Goal: Task Accomplishment & Management: Use online tool/utility

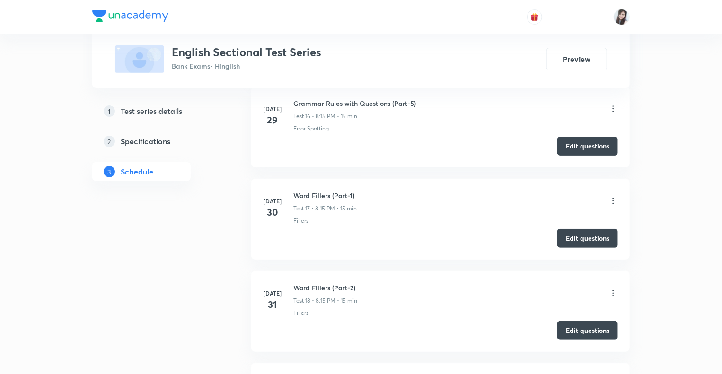
scroll to position [1875, 0]
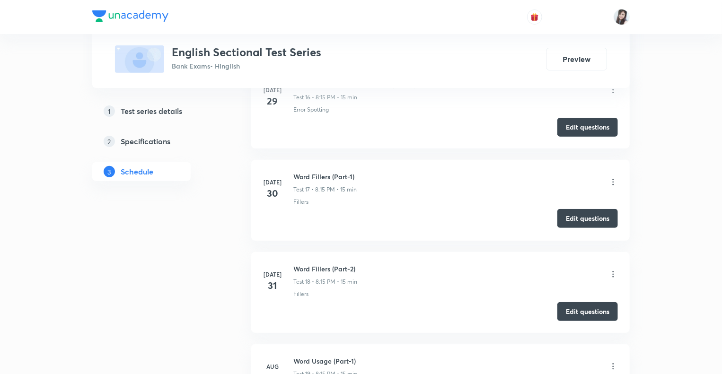
click at [584, 213] on button "Edit questions" at bounding box center [587, 218] width 61 height 19
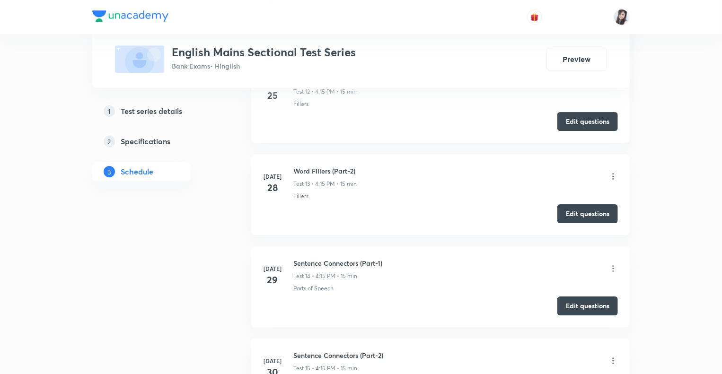
scroll to position [1518, 0]
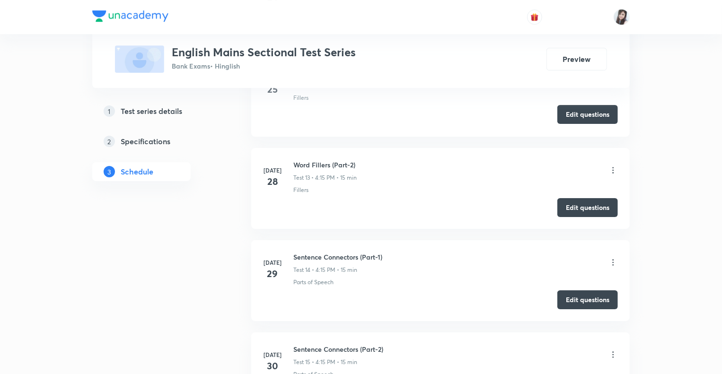
click at [573, 109] on button "Edit questions" at bounding box center [587, 114] width 61 height 19
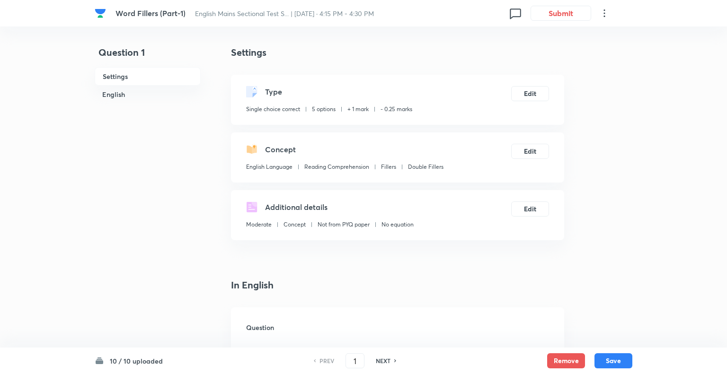
checkbox input "true"
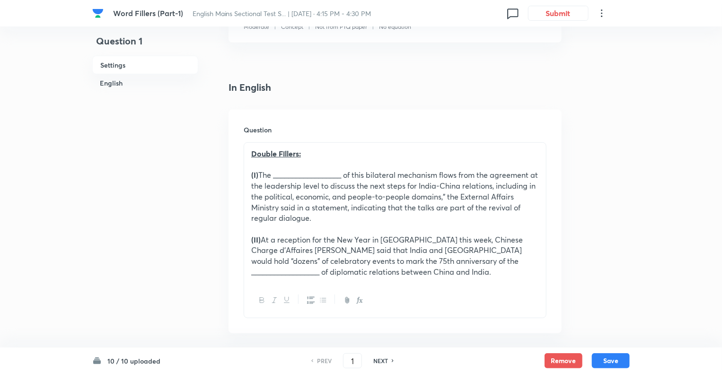
scroll to position [265, 0]
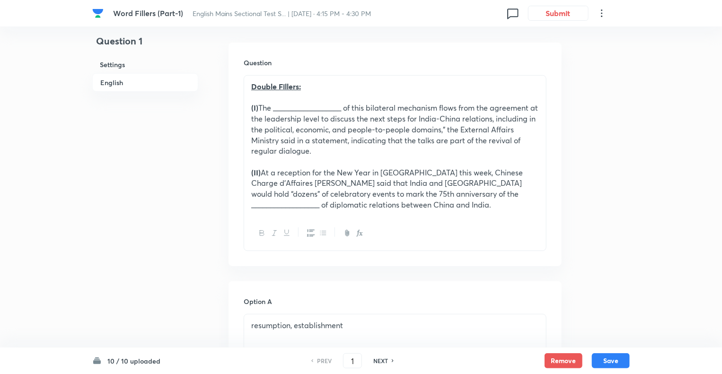
click at [384, 359] on h6 "NEXT" at bounding box center [380, 361] width 15 height 9
type input "2"
checkbox input "false"
checkbox input "true"
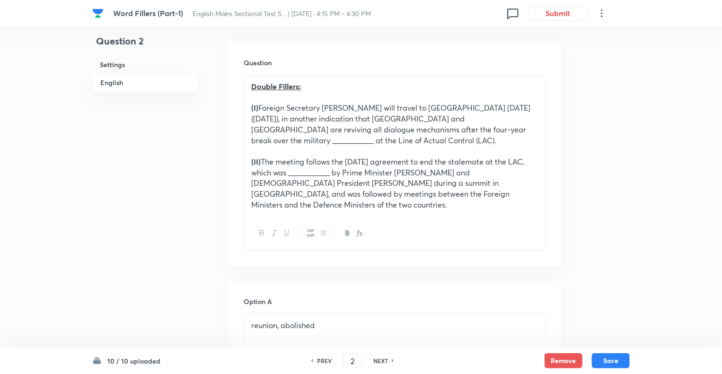
click at [384, 359] on h6 "NEXT" at bounding box center [380, 361] width 15 height 9
type input "3"
checkbox input "false"
checkbox input "true"
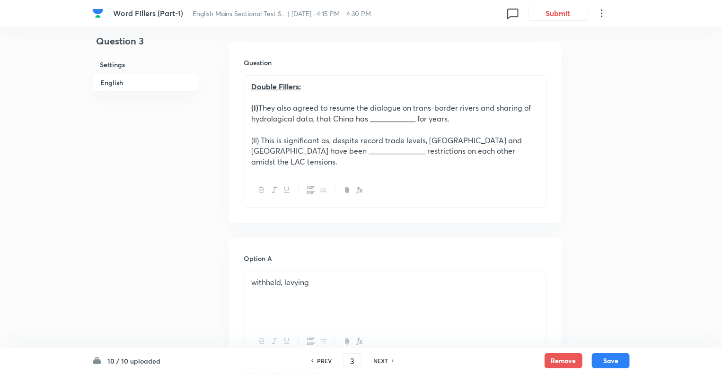
click at [384, 359] on h6 "NEXT" at bounding box center [380, 361] width 15 height 9
type input "4"
checkbox input "true"
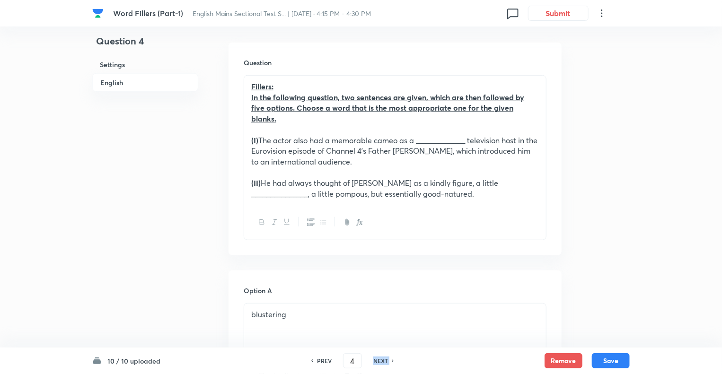
click at [384, 359] on h6 "NEXT" at bounding box center [380, 361] width 15 height 9
type input "5"
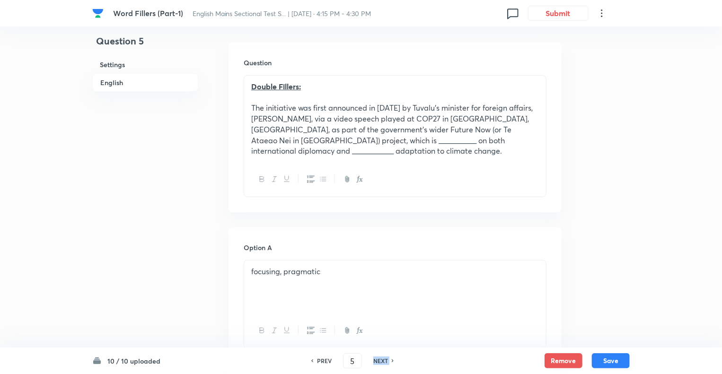
checkbox input "true"
click at [384, 359] on h6 "NEXT" at bounding box center [380, 361] width 15 height 9
type input "6"
checkbox input "false"
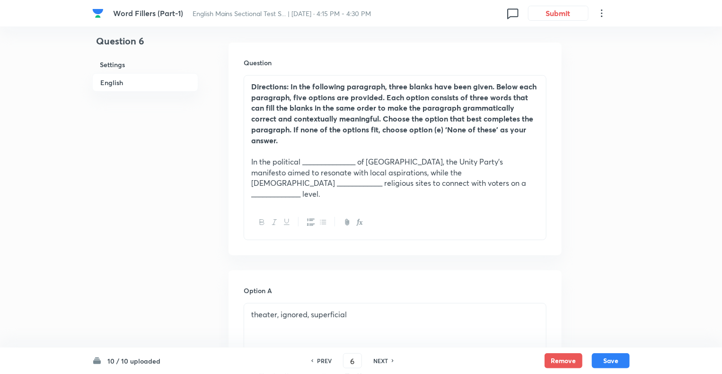
checkbox input "true"
click at [384, 359] on h6 "NEXT" at bounding box center [380, 361] width 15 height 9
type input "7"
checkbox input "true"
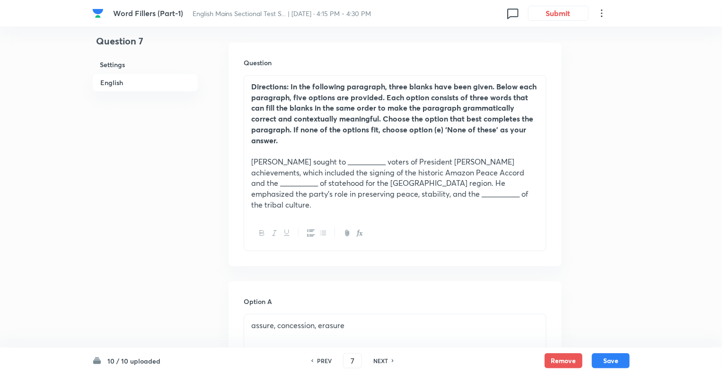
click at [384, 359] on h6 "NEXT" at bounding box center [380, 361] width 15 height 9
type input "8"
checkbox input "false"
checkbox input "true"
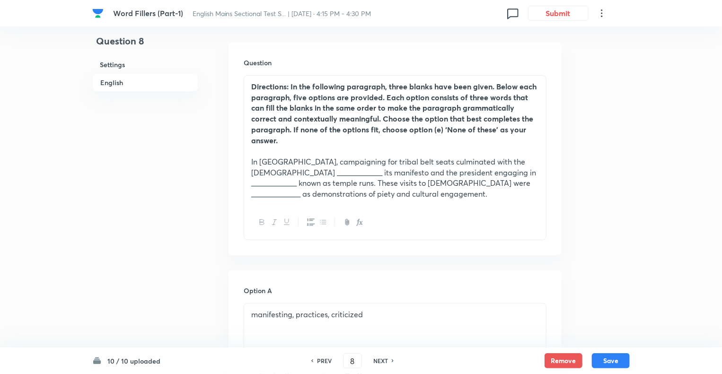
click at [384, 359] on h6 "NEXT" at bounding box center [380, 361] width 15 height 9
type input "9"
checkbox input "false"
checkbox input "true"
click at [384, 359] on h6 "NEXT" at bounding box center [380, 361] width 15 height 9
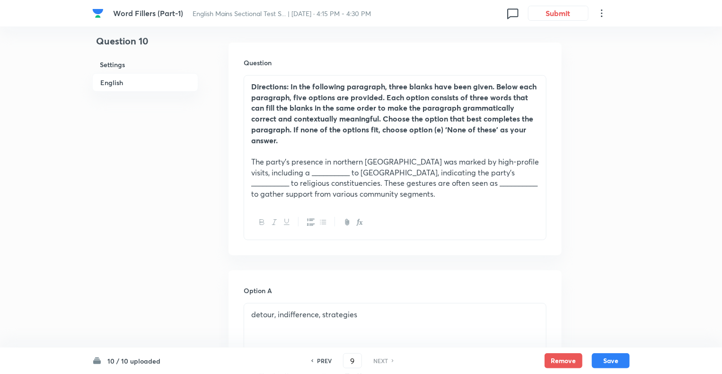
type input "10"
checkbox input "true"
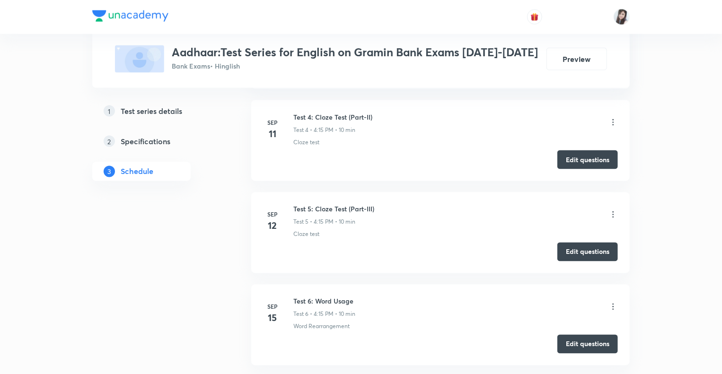
scroll to position [735, 0]
click at [722, 174] on html "Test Series Aadhaar:Test Series for English on Gramin Bank Exams 2025-2026 Bank…" at bounding box center [361, 368] width 722 height 2206
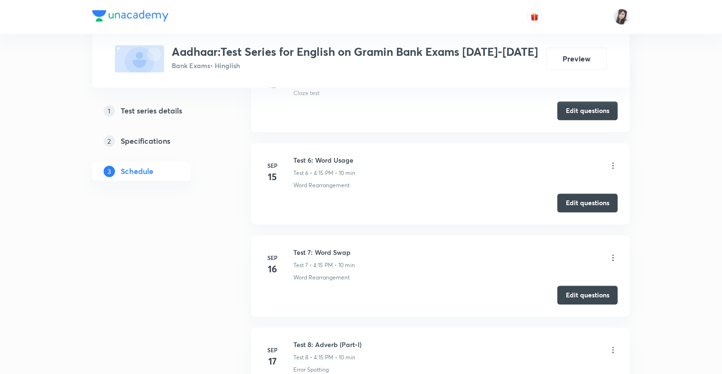
scroll to position [879, 0]
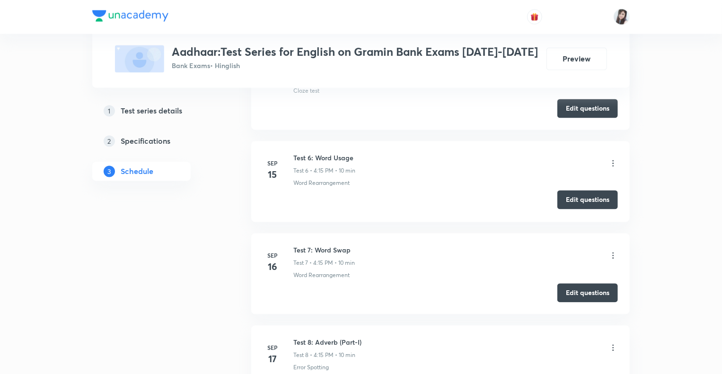
click at [573, 199] on button "Edit questions" at bounding box center [587, 200] width 61 height 19
click at [193, 264] on div "1 Test series details 2 Specifications 3 Schedule" at bounding box center [156, 295] width 129 height 2029
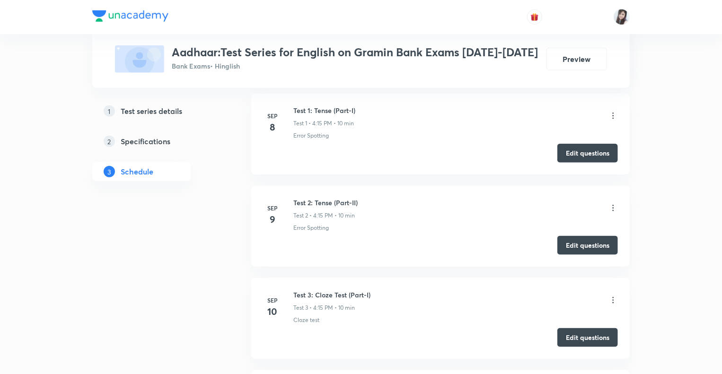
scroll to position [464, 0]
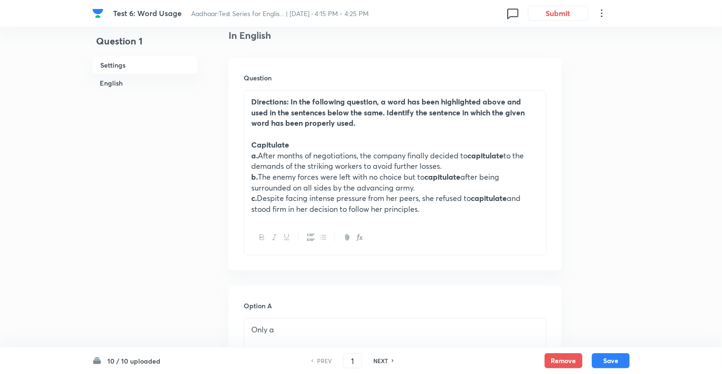
scroll to position [284, 0]
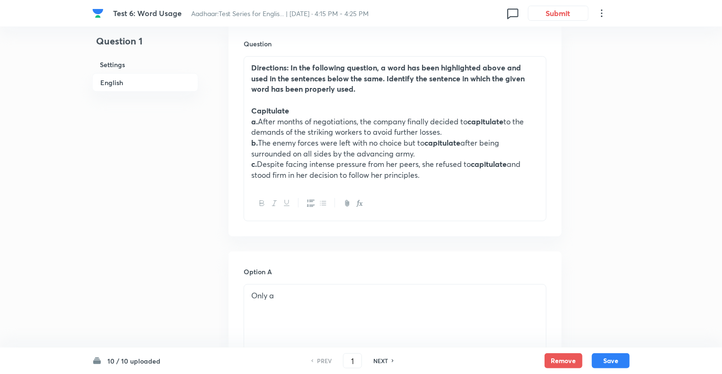
click at [379, 361] on h6 "NEXT" at bounding box center [380, 361] width 15 height 9
type input "2"
checkbox input "false"
checkbox input "true"
click at [379, 361] on h6 "NEXT" at bounding box center [380, 361] width 15 height 9
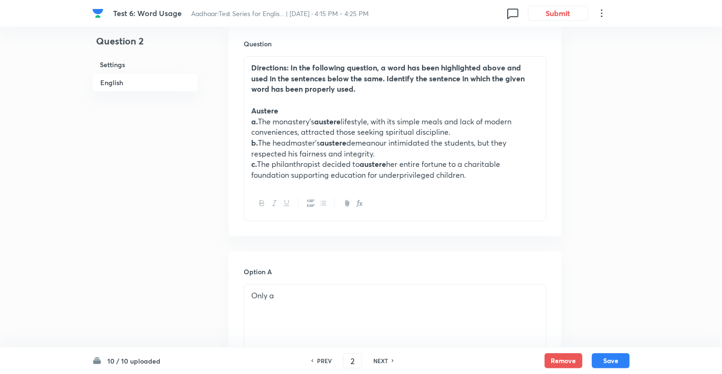
type input "3"
checkbox input "false"
checkbox input "true"
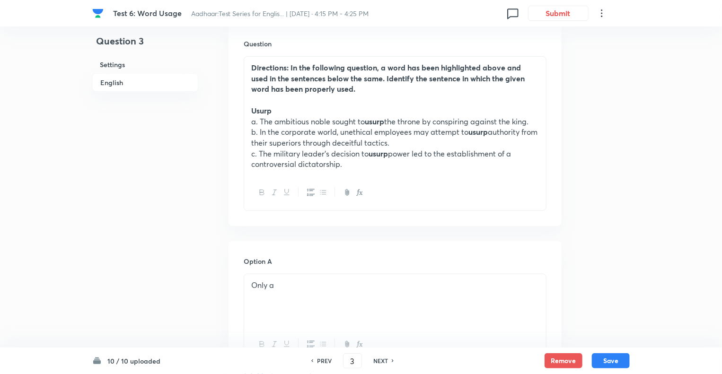
click at [379, 361] on h6 "NEXT" at bounding box center [380, 361] width 15 height 9
type input "4"
checkbox input "false"
checkbox input "true"
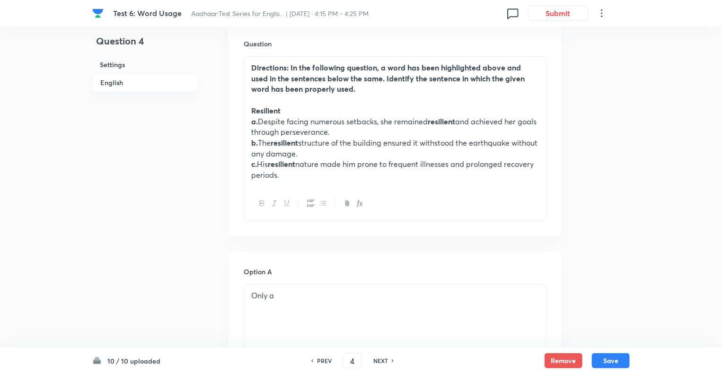
click at [379, 361] on h6 "NEXT" at bounding box center [380, 361] width 15 height 9
type input "5"
checkbox input "true"
click at [379, 361] on h6 "NEXT" at bounding box center [380, 361] width 15 height 9
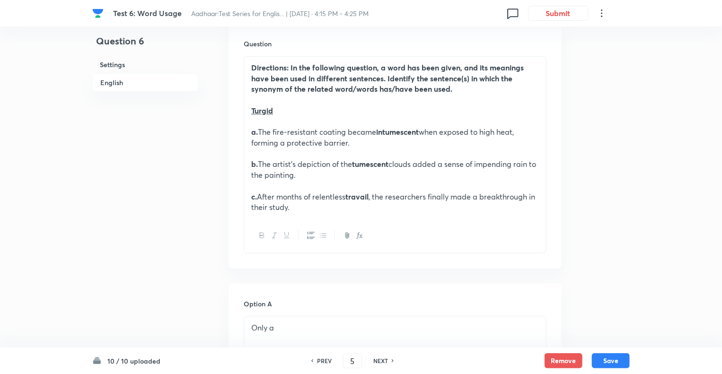
type input "6"
checkbox input "true"
click at [379, 361] on h6 "NEXT" at bounding box center [380, 361] width 15 height 9
type input "7"
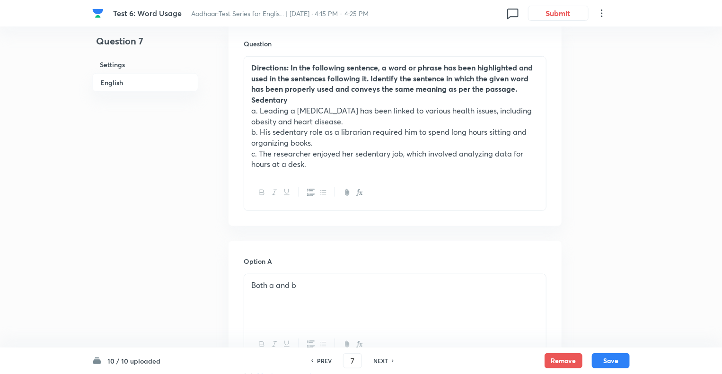
checkbox input "true"
click at [379, 361] on h6 "NEXT" at bounding box center [380, 361] width 15 height 9
type input "8"
checkbox input "false"
checkbox input "true"
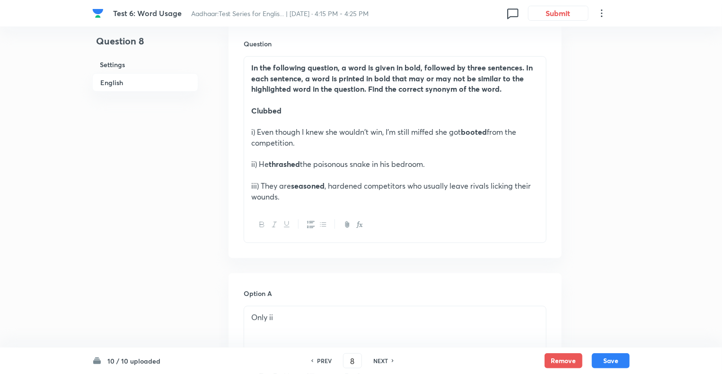
click at [379, 361] on h6 "NEXT" at bounding box center [380, 361] width 15 height 9
type input "9"
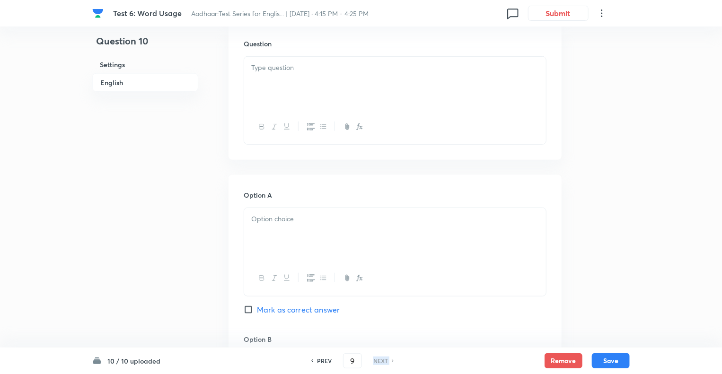
checkbox input "false"
type input "10"
checkbox input "true"
click at [379, 361] on h6 "NEXT" at bounding box center [380, 361] width 15 height 9
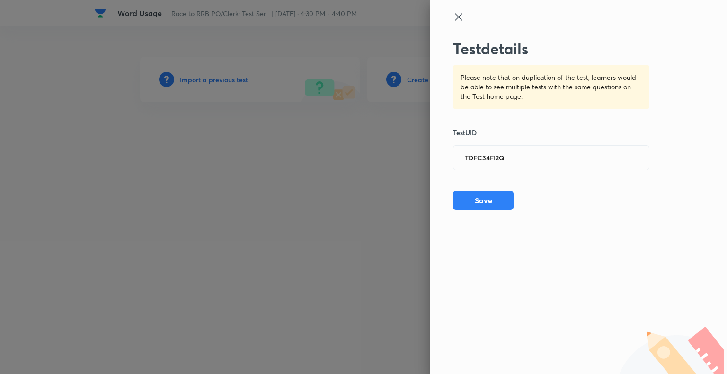
click at [484, 198] on button "Save" at bounding box center [483, 200] width 61 height 19
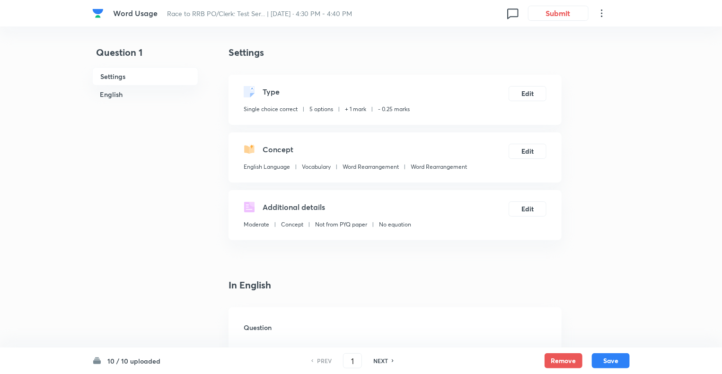
checkbox input "true"
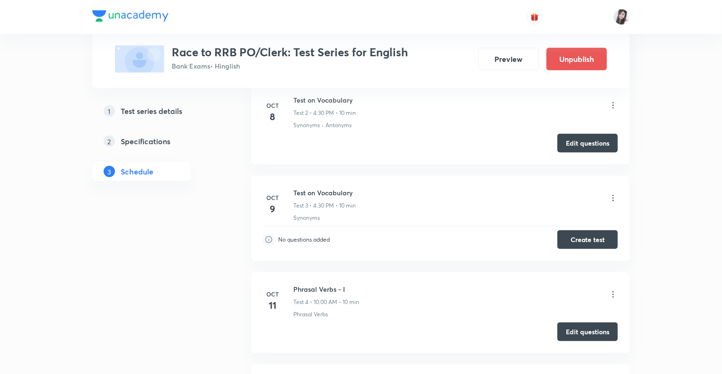
scroll to position [577, 0]
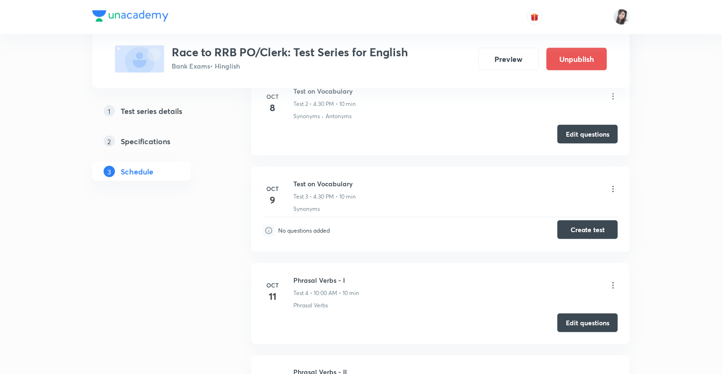
click at [577, 227] on button "Create test" at bounding box center [587, 230] width 61 height 19
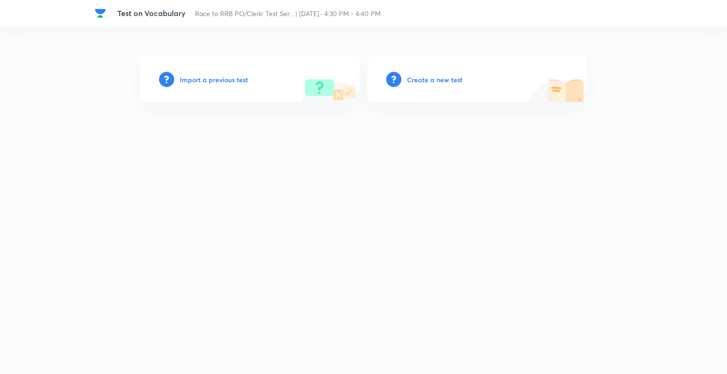
click at [420, 79] on h6 "Create a new test" at bounding box center [434, 80] width 55 height 10
click at [191, 85] on div "Import a previous test" at bounding box center [250, 79] width 220 height 45
click at [195, 78] on h6 "Import a previous test" at bounding box center [214, 80] width 68 height 10
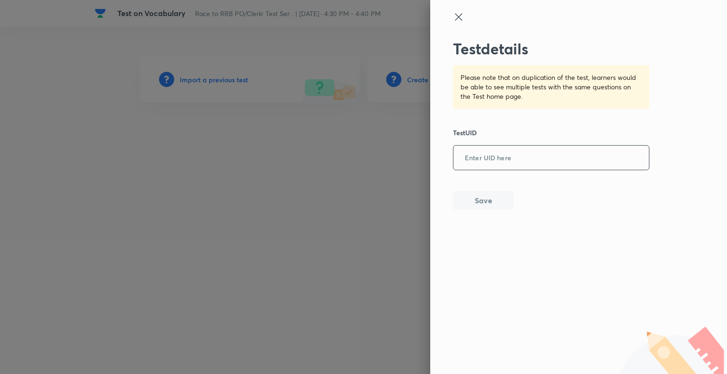
click at [482, 165] on input "text" at bounding box center [550, 158] width 195 height 23
paste input "YYAR5T36TT"
type input "YYAR5T36TT"
click at [469, 202] on button "Save" at bounding box center [483, 199] width 61 height 19
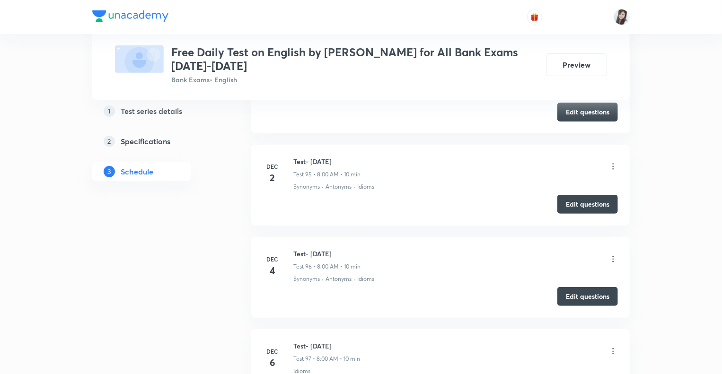
scroll to position [9218, 0]
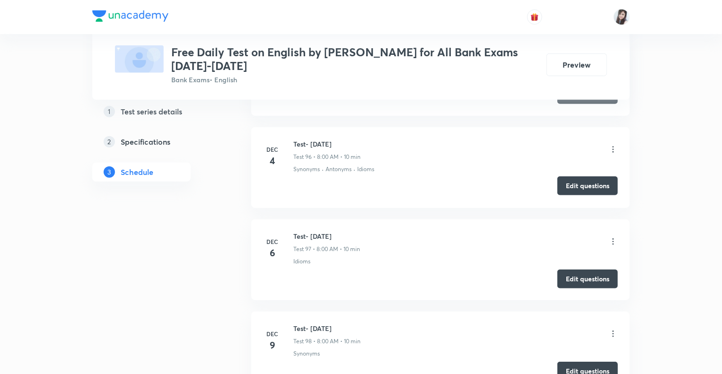
click at [574, 177] on button "Edit questions" at bounding box center [587, 186] width 61 height 19
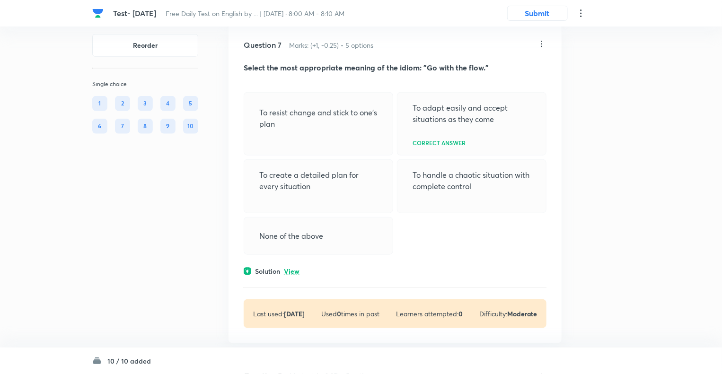
scroll to position [1529, 0]
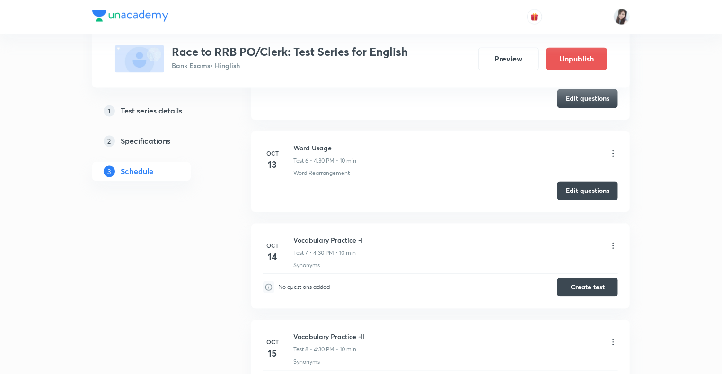
scroll to position [892, 0]
